Goal: Task Accomplishment & Management: Manage account settings

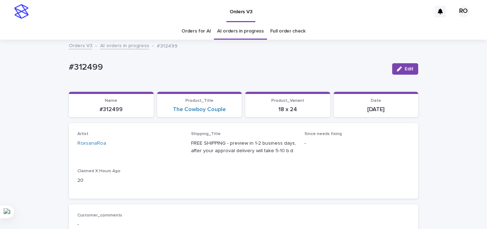
click at [180, 137] on div "Artist RoxsanaRoa Shipping_Title FREE SHIPPING - preview in 1-2 business days, …" at bounding box center [243, 160] width 333 height 58
click at [88, 68] on p "#312499" at bounding box center [228, 67] width 318 height 10
copy p "312499"
click at [226, 110] on div "The Cowboy Couple" at bounding box center [200, 109] width 76 height 7
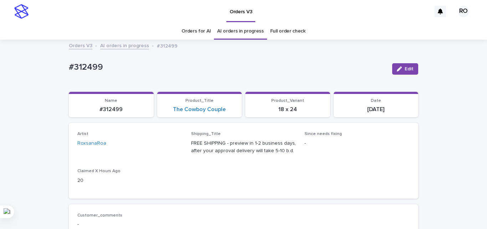
click at [226, 110] on div "The Cowboy Couple" at bounding box center [200, 109] width 76 height 7
copy link "The Cowboy Couple"
click at [374, 110] on p "[DATE]" at bounding box center [376, 109] width 76 height 7
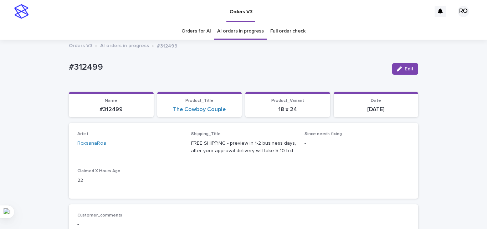
click at [374, 110] on p "[DATE]" at bounding box center [376, 109] width 76 height 7
copy div "2025-08-11 Loading... Saving…"
click at [262, 174] on div "Artist RoxsanaRoa Shipping_Title FREE SHIPPING - preview in 1-2 business days, …" at bounding box center [243, 160] width 333 height 58
click at [351, 76] on div "#312499 Edit" at bounding box center [244, 69] width 350 height 29
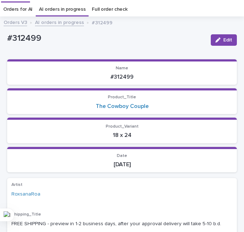
scroll to position [27, 0]
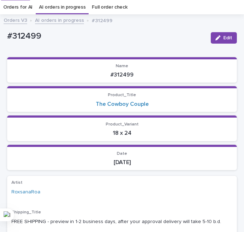
click at [129, 64] on p "Name" at bounding box center [121, 66] width 221 height 5
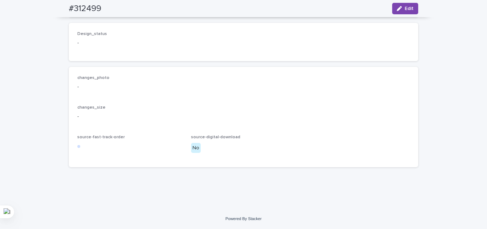
scroll to position [578, 0]
click at [91, 12] on h2 "#312499" at bounding box center [85, 9] width 32 height 10
copy div "#312499 Edit"
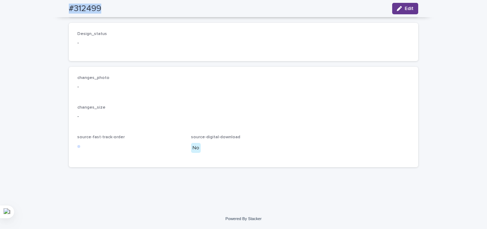
click at [397, 8] on icon "button" at bounding box center [399, 8] width 5 height 5
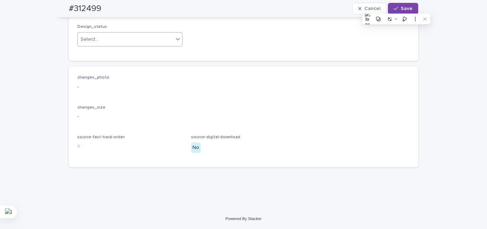
click at [111, 45] on div "Select..." at bounding box center [126, 40] width 96 height 12
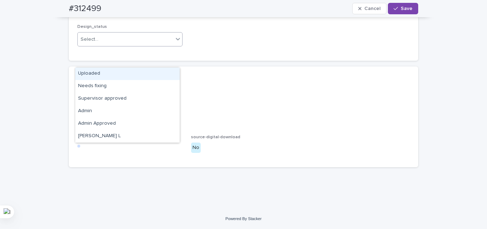
click at [107, 72] on div "Uploaded" at bounding box center [127, 73] width 105 height 12
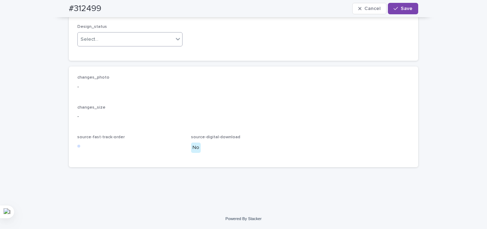
drag, startPoint x: 136, startPoint y: 127, endPoint x: 136, endPoint y: 131, distance: 3.9
click at [136, 110] on p "changes_size" at bounding box center [243, 107] width 333 height 5
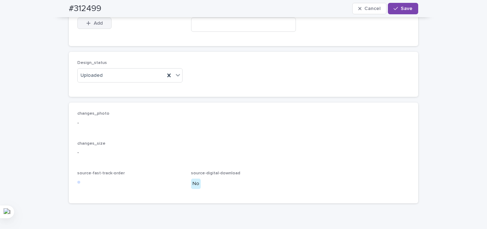
scroll to position [471, 0]
click at [97, 28] on span "Add" at bounding box center [98, 25] width 9 height 5
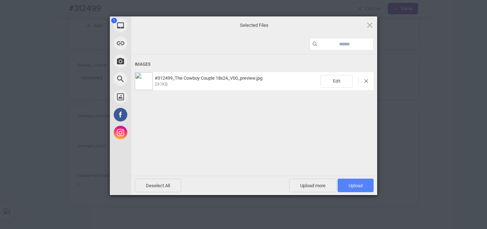
click at [353, 181] on span "Upload 1" at bounding box center [356, 185] width 36 height 14
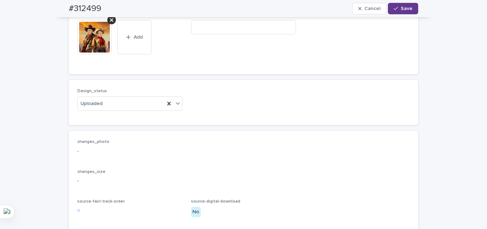
click at [401, 5] on button "Save" at bounding box center [403, 8] width 30 height 11
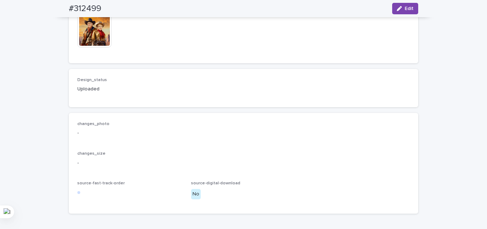
click at [244, 98] on div "Design_status Uploaded" at bounding box center [243, 87] width 333 height 21
click at [196, 26] on div "Digital_downloads -" at bounding box center [243, 15] width 105 height 21
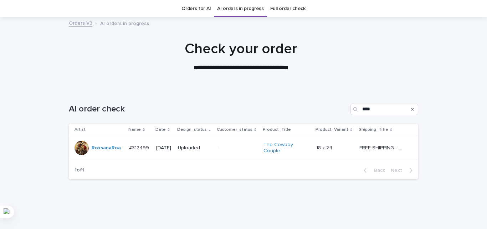
scroll to position [35, 0]
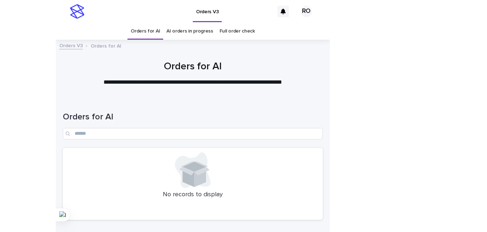
scroll to position [23, 0]
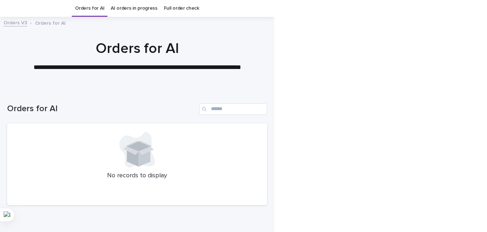
click at [204, 125] on div "No records to display" at bounding box center [137, 164] width 260 height 82
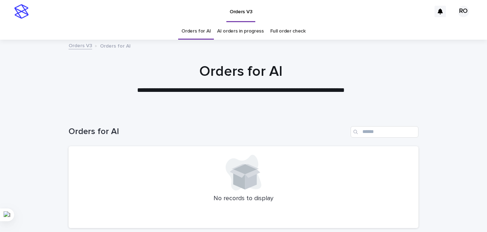
click at [143, 210] on div "No records to display" at bounding box center [244, 187] width 350 height 82
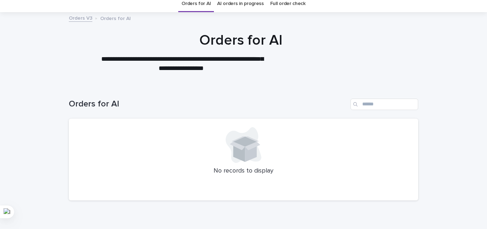
scroll to position [23, 0]
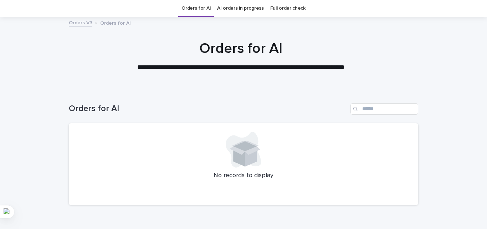
click at [232, 13] on link "AI orders in progress" at bounding box center [240, 8] width 47 height 17
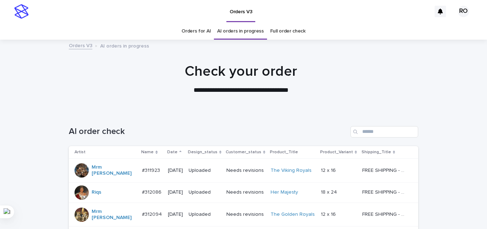
click at [172, 155] on p "Date" at bounding box center [172, 152] width 10 height 8
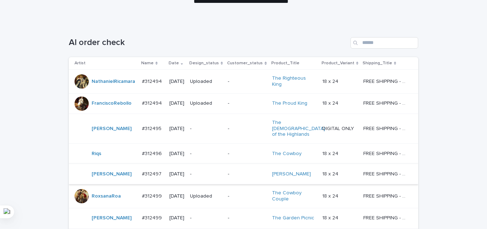
scroll to position [107, 0]
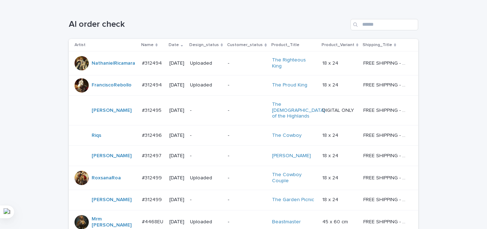
click at [173, 146] on td "[DATE]" at bounding box center [177, 156] width 21 height 20
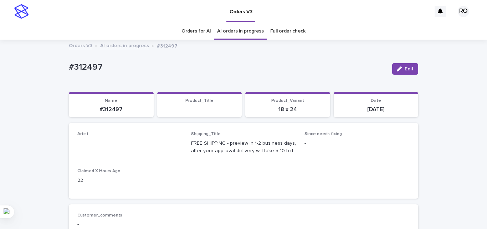
click at [191, 30] on link "Orders for AI" at bounding box center [196, 31] width 29 height 17
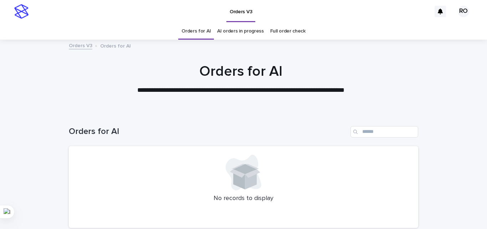
click at [287, 119] on div "Orders for AI" at bounding box center [244, 129] width 350 height 34
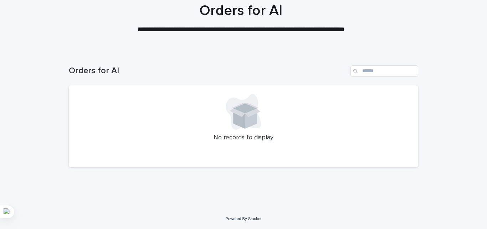
click at [302, 123] on div at bounding box center [243, 112] width 333 height 36
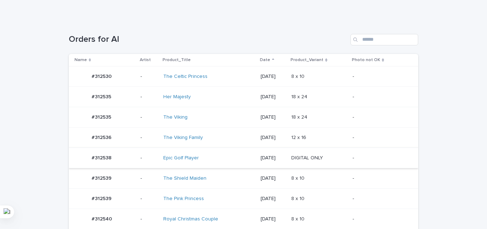
scroll to position [132, 0]
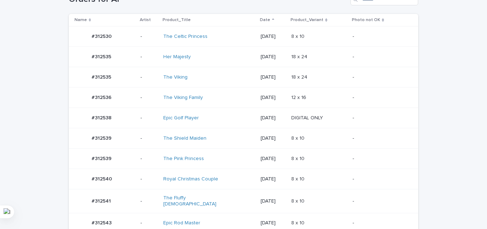
click at [324, 121] on div "DIGITAL ONLY DIGITAL ONLY" at bounding box center [320, 118] width 56 height 12
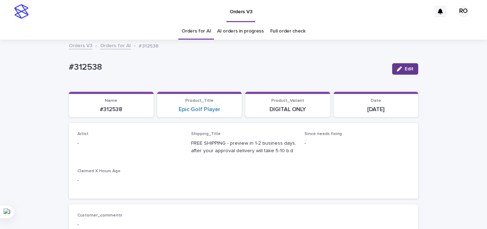
drag, startPoint x: 397, startPoint y: 65, endPoint x: 167, endPoint y: 123, distance: 237.2
click at [397, 64] on button "Edit" at bounding box center [406, 68] width 26 height 11
click at [136, 145] on div "Select..." at bounding box center [126, 147] width 96 height 12
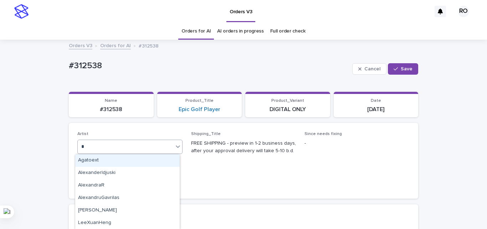
type input "**"
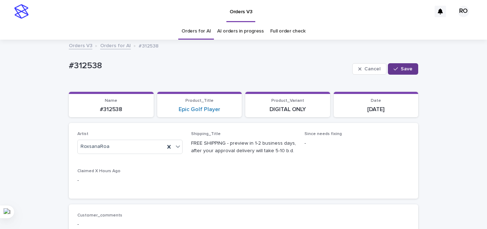
click at [410, 70] on span "Save" at bounding box center [407, 68] width 12 height 5
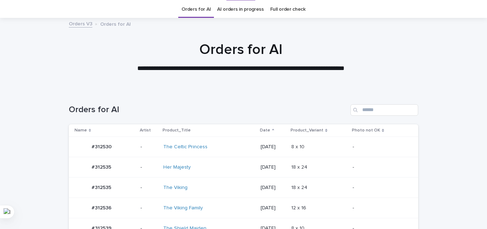
scroll to position [230, 0]
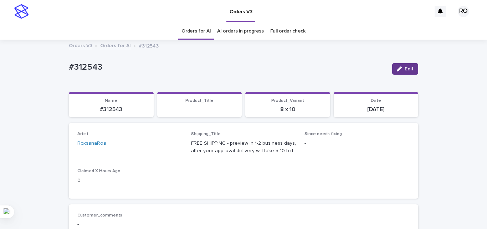
click at [405, 69] on span "Edit" at bounding box center [409, 68] width 9 height 5
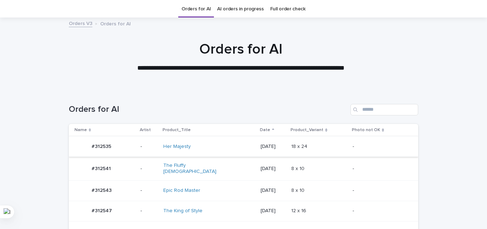
scroll to position [23, 0]
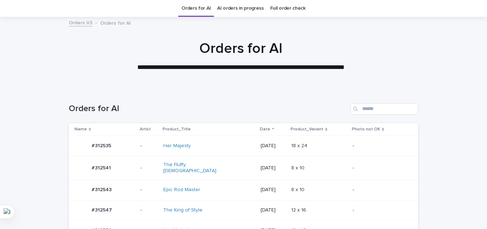
click at [228, 157] on td "The Fluffy Lady" at bounding box center [209, 168] width 97 height 24
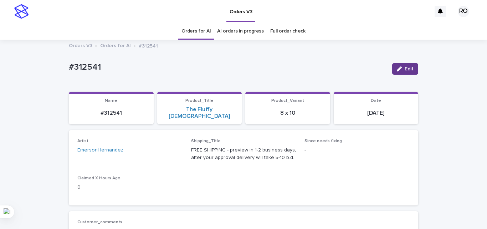
click at [400, 66] on button "Edit" at bounding box center [406, 68] width 26 height 11
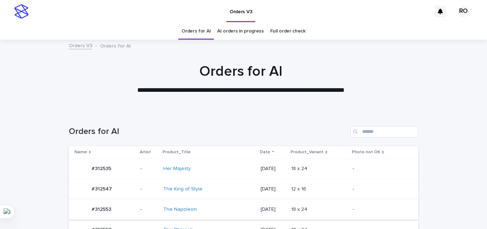
scroll to position [23, 0]
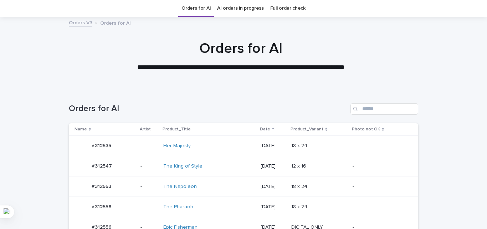
click at [259, 177] on td "2025-08-12" at bounding box center [273, 186] width 31 height 20
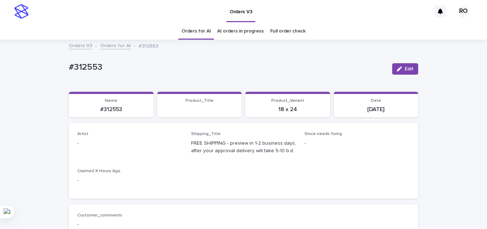
drag, startPoint x: 401, startPoint y: 64, endPoint x: 158, endPoint y: 121, distance: 250.1
click at [401, 64] on button "Edit" at bounding box center [406, 68] width 26 height 11
click at [93, 147] on div "Select..." at bounding box center [90, 146] width 18 height 7
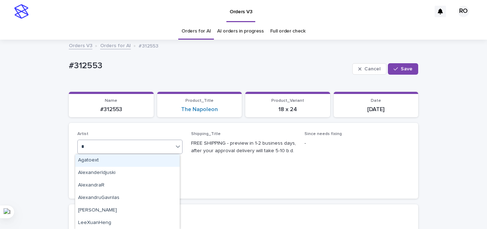
type input "**"
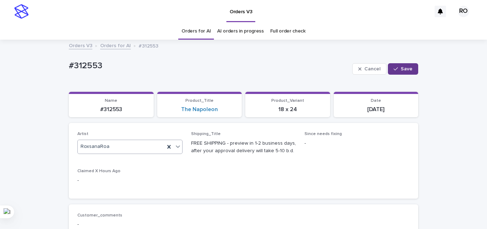
drag, startPoint x: 402, startPoint y: 70, endPoint x: 226, endPoint y: 20, distance: 182.7
click at [401, 70] on span "Save" at bounding box center [407, 68] width 12 height 5
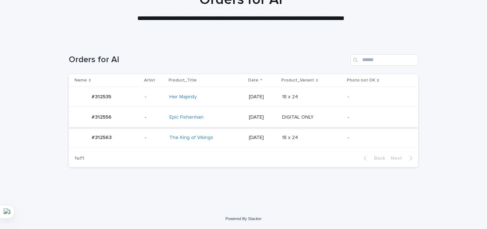
scroll to position [72, 0]
click at [268, 122] on div "2025-08-12" at bounding box center [262, 117] width 27 height 12
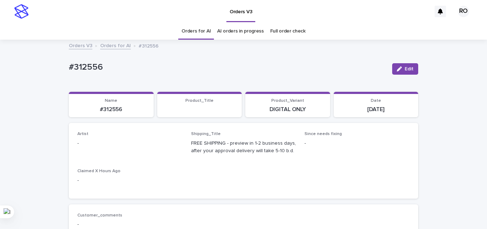
click at [400, 69] on div "button" at bounding box center [401, 68] width 8 height 5
click at [94, 142] on div "Select..." at bounding box center [118, 147] width 81 height 12
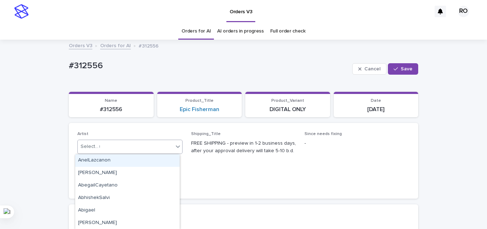
type input "**"
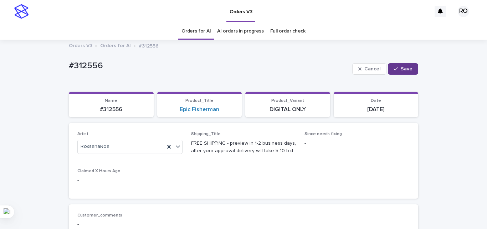
click at [396, 65] on button "Save" at bounding box center [403, 68] width 30 height 11
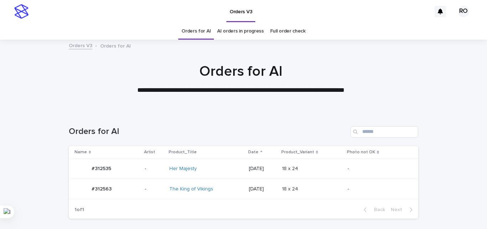
scroll to position [23, 0]
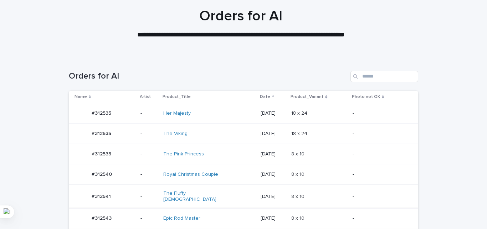
scroll to position [143, 0]
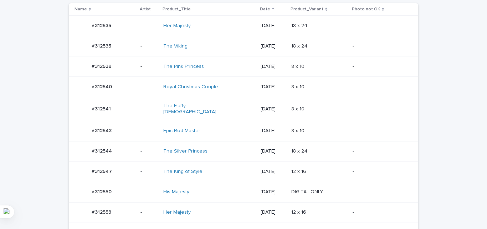
click at [316, 125] on div "8 x 10 8 x 10" at bounding box center [320, 131] width 56 height 12
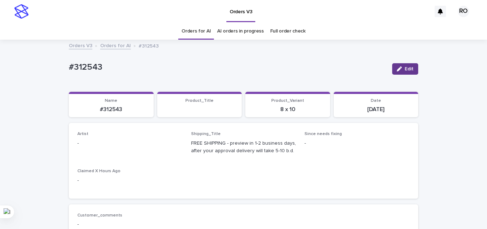
click at [412, 64] on button "Edit" at bounding box center [406, 68] width 26 height 11
click at [115, 151] on div "Select..." at bounding box center [126, 147] width 96 height 12
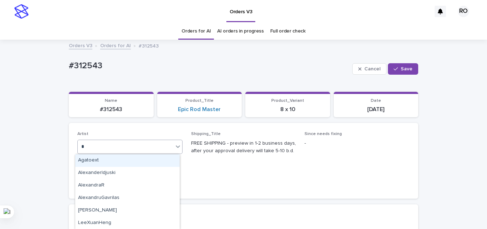
type input "**"
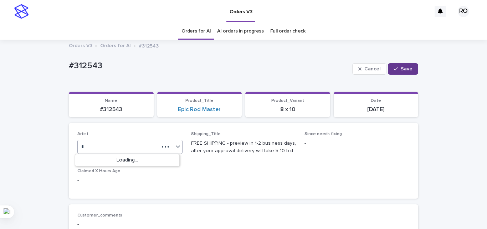
type input "*"
drag, startPoint x: 401, startPoint y: 64, endPoint x: 399, endPoint y: 68, distance: 4.8
click at [401, 64] on button "Save" at bounding box center [403, 68] width 30 height 11
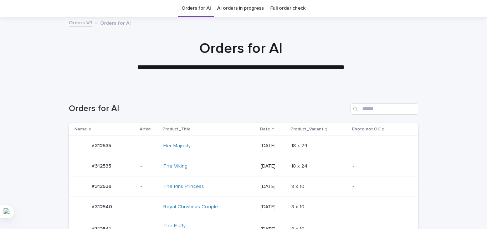
scroll to position [237, 0]
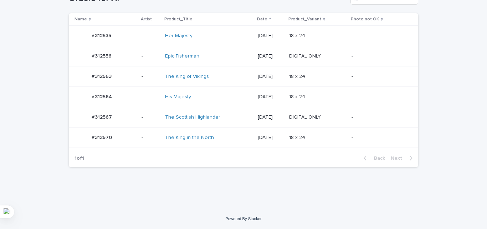
click at [287, 87] on td "[DATE]" at bounding box center [270, 76] width 31 height 20
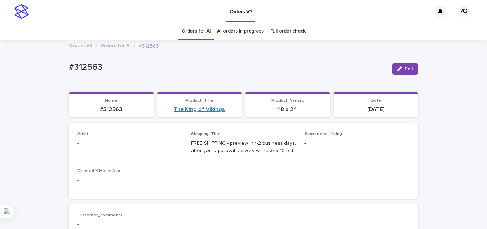
click at [405, 67] on span "Edit" at bounding box center [409, 68] width 9 height 5
click at [112, 144] on div "Select..." at bounding box center [118, 147] width 81 height 12
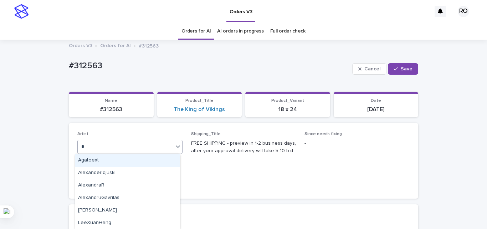
type input "**"
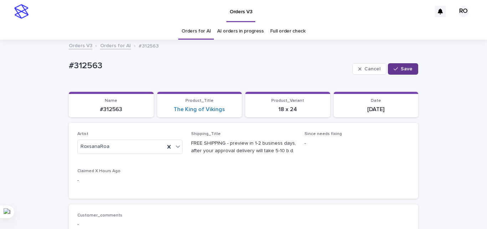
drag, startPoint x: 406, startPoint y: 67, endPoint x: 398, endPoint y: 66, distance: 7.6
click at [406, 67] on span "Save" at bounding box center [407, 68] width 12 height 5
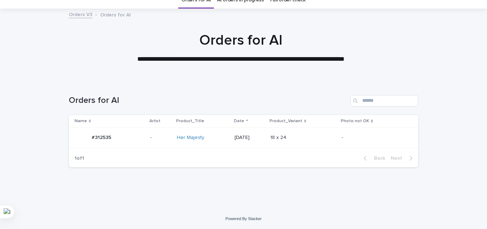
scroll to position [31, 0]
click at [259, 84] on div "Orders for AI" at bounding box center [244, 98] width 350 height 34
click at [261, 137] on p "[DATE]" at bounding box center [250, 138] width 30 height 6
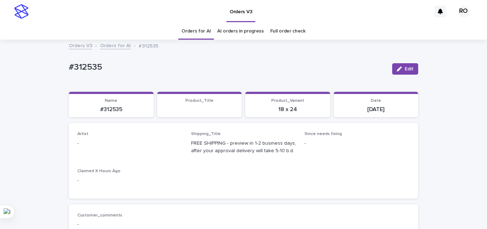
drag, startPoint x: 404, startPoint y: 65, endPoint x: 102, endPoint y: 137, distance: 310.4
click at [404, 65] on button "Edit" at bounding box center [406, 68] width 26 height 11
click at [88, 144] on div "Select..." at bounding box center [90, 146] width 18 height 7
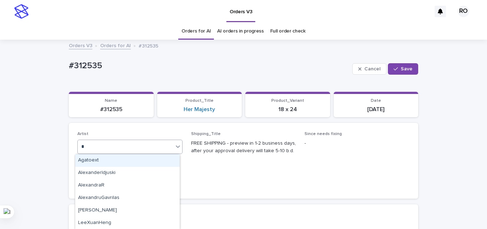
type input "**"
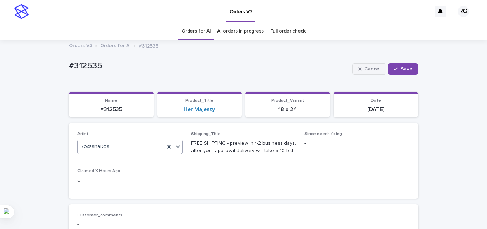
drag, startPoint x: 401, startPoint y: 67, endPoint x: 377, endPoint y: 67, distance: 23.6
click at [401, 67] on span "Save" at bounding box center [407, 68] width 12 height 5
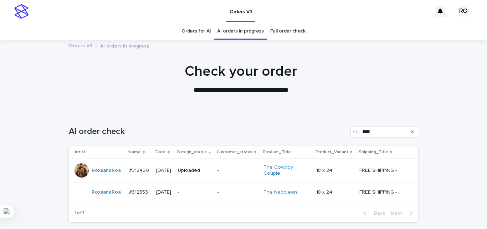
scroll to position [35, 0]
